Goal: Information Seeking & Learning: Learn about a topic

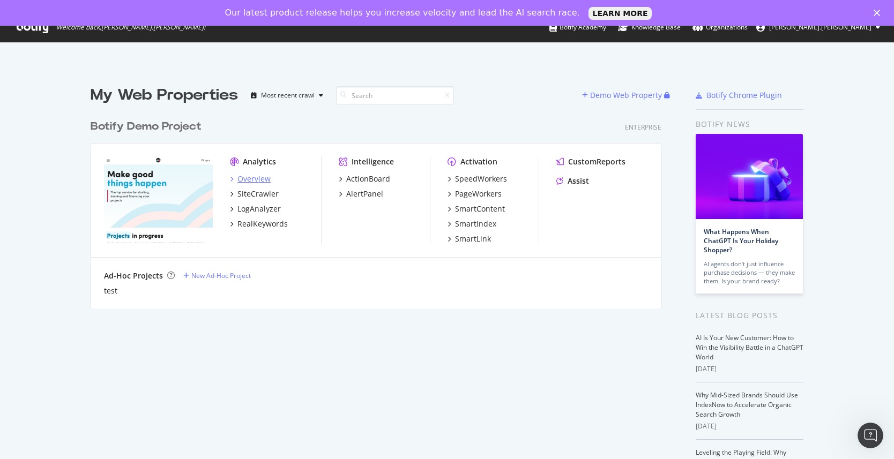
click at [242, 180] on div "Overview" at bounding box center [253, 179] width 33 height 11
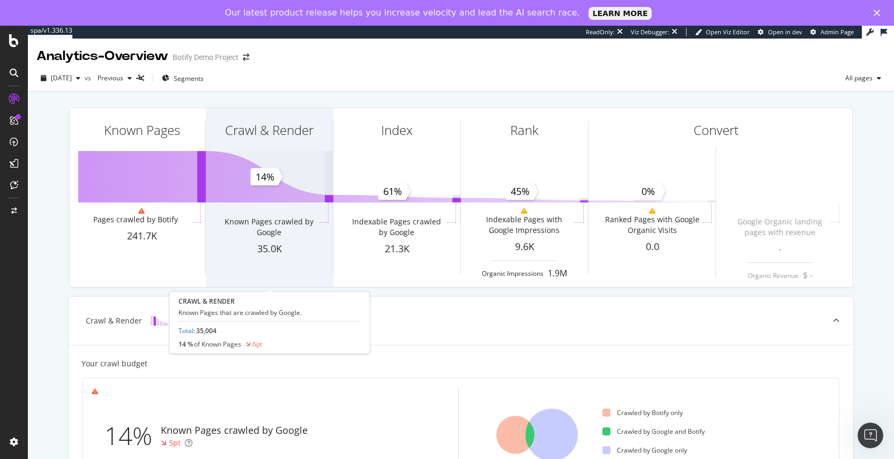
click at [294, 187] on div "Crawl & Render" at bounding box center [269, 149] width 127 height 83
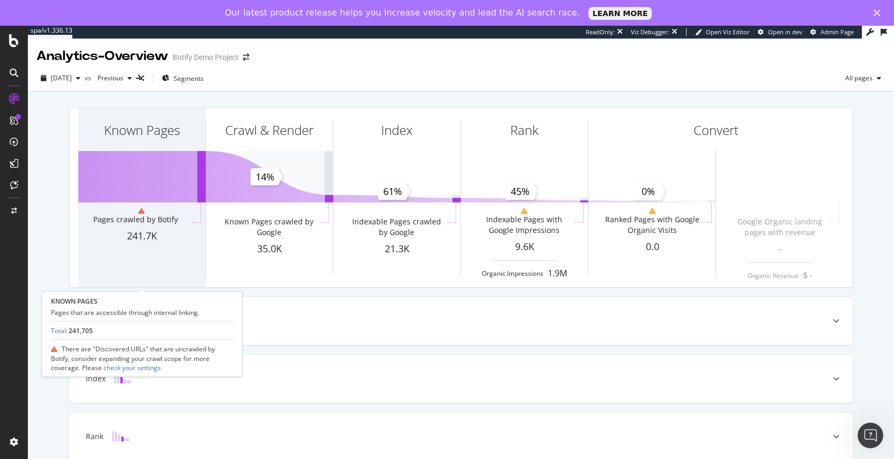
click at [105, 144] on div "Known Pages" at bounding box center [141, 149] width 127 height 83
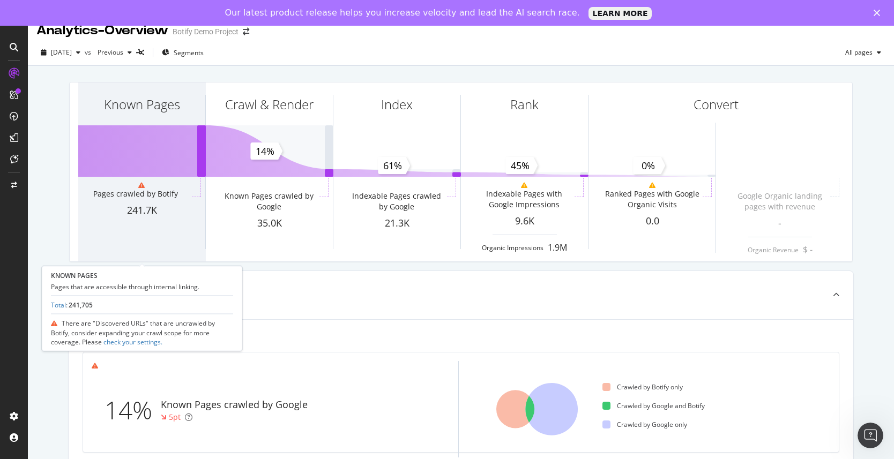
click at [147, 207] on div "241.7K" at bounding box center [141, 211] width 127 height 14
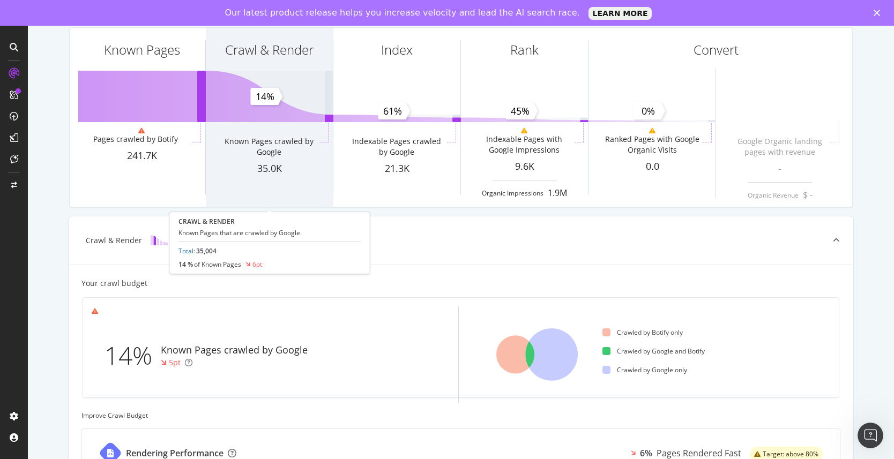
scroll to position [59, 0]
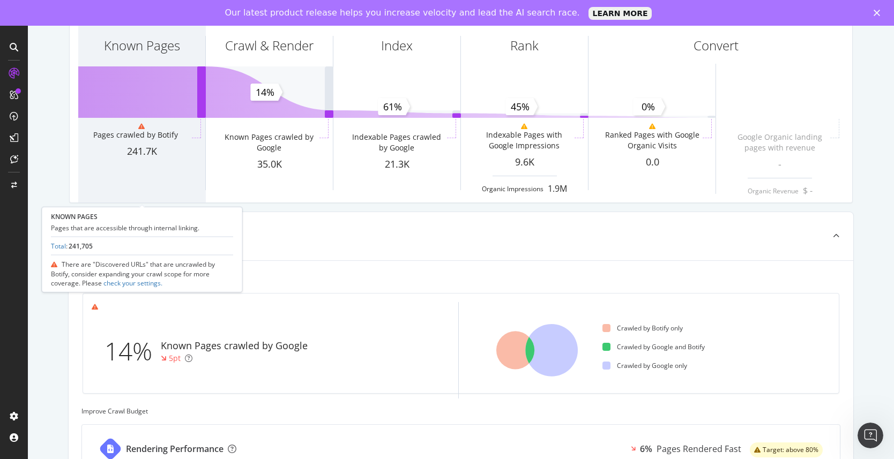
click at [142, 95] on div "Known Pages" at bounding box center [141, 65] width 127 height 83
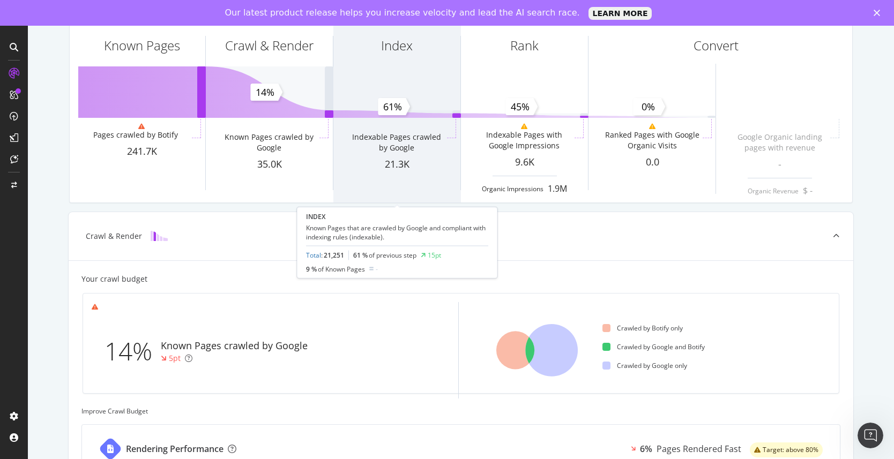
click at [440, 118] on div "Index Indexable Pages crawled by Google 21.3K" at bounding box center [396, 113] width 127 height 179
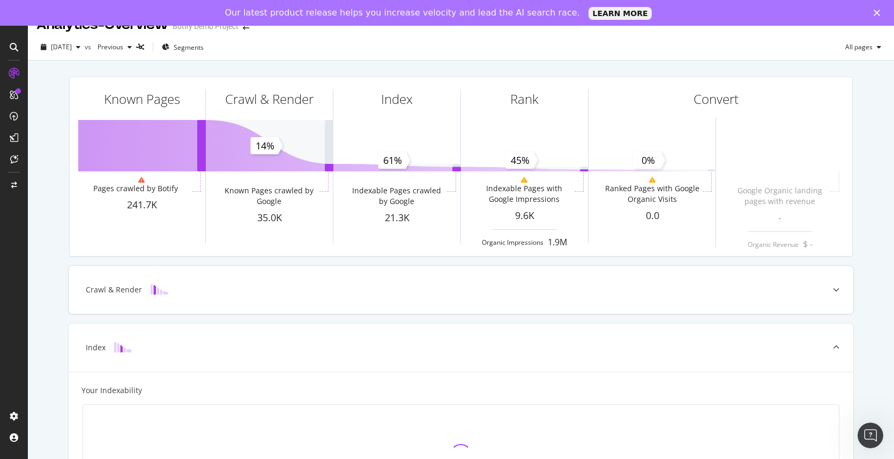
scroll to position [0, 0]
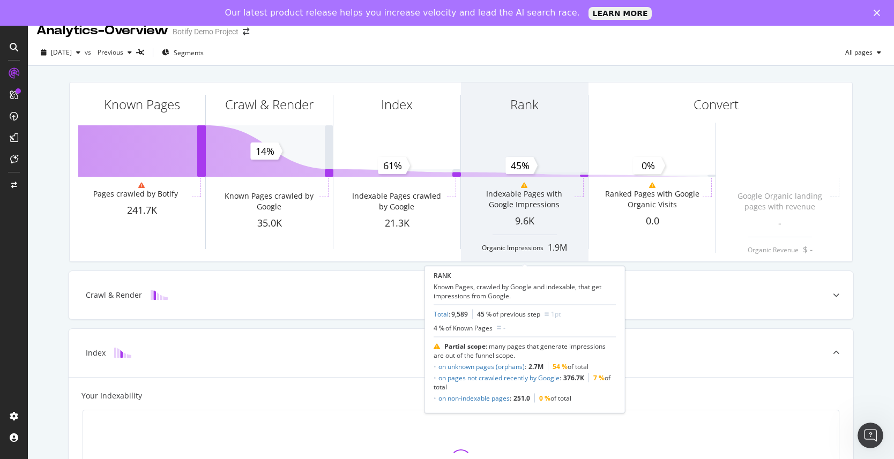
click at [501, 177] on div "Rank Indexable Pages with Google Impressions 9.6K Organic Impressions 1.9M" at bounding box center [524, 172] width 127 height 179
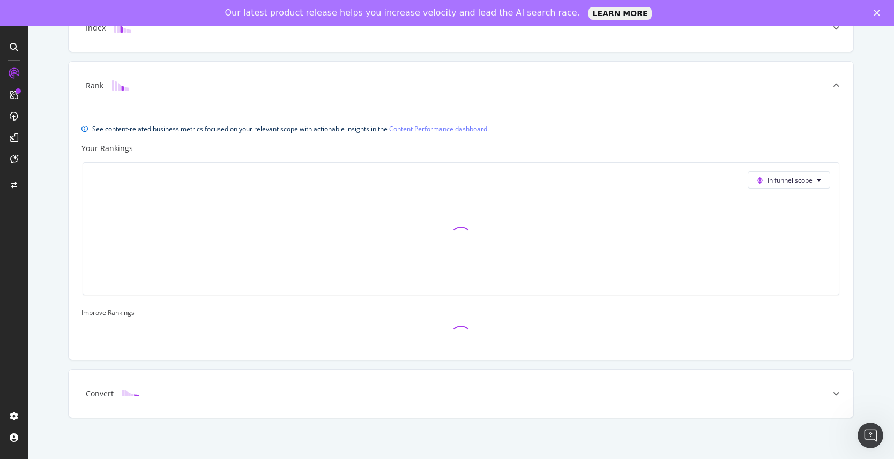
scroll to position [331, 0]
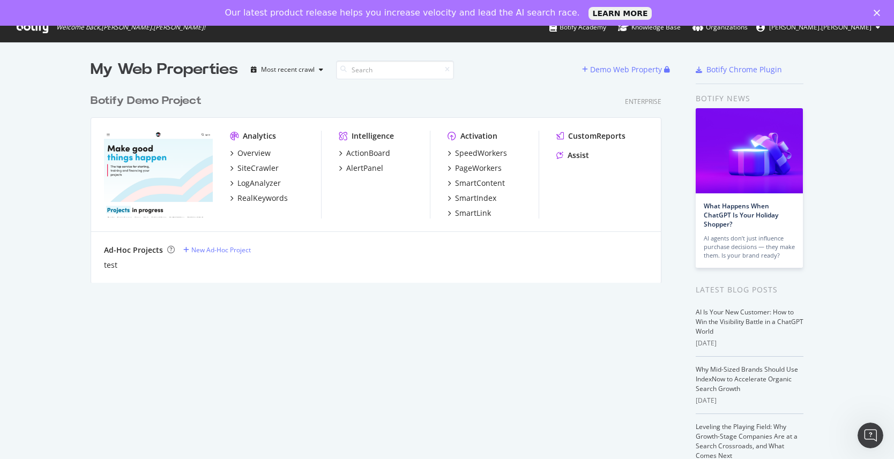
scroll to position [459, 894]
